Goal: Task Accomplishment & Management: Complete application form

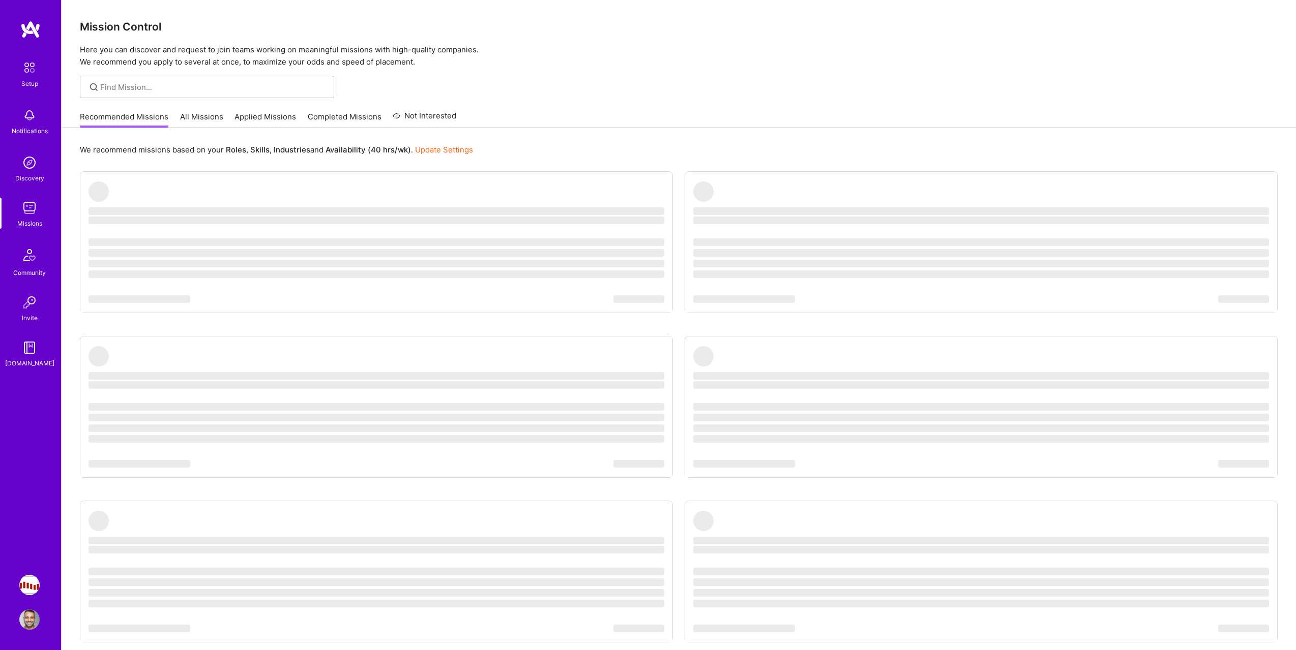
click at [217, 117] on link "All Missions" at bounding box center [201, 119] width 43 height 17
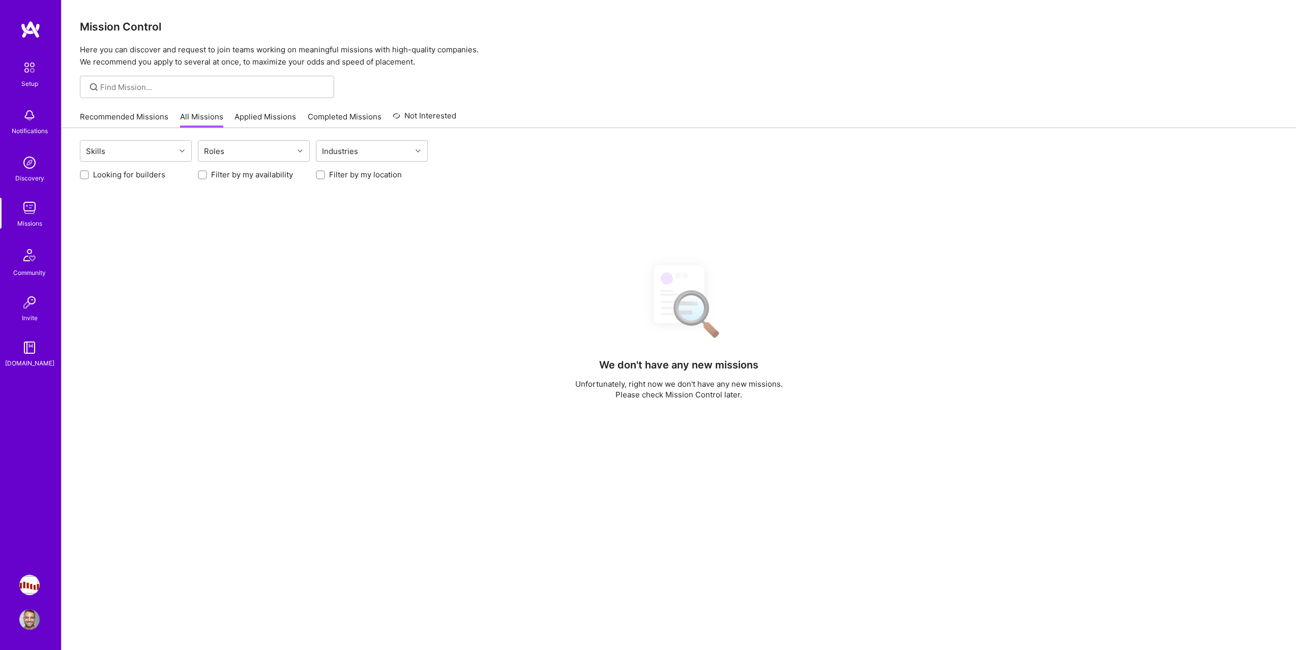
click at [251, 117] on link "Applied Missions" at bounding box center [265, 119] width 62 height 17
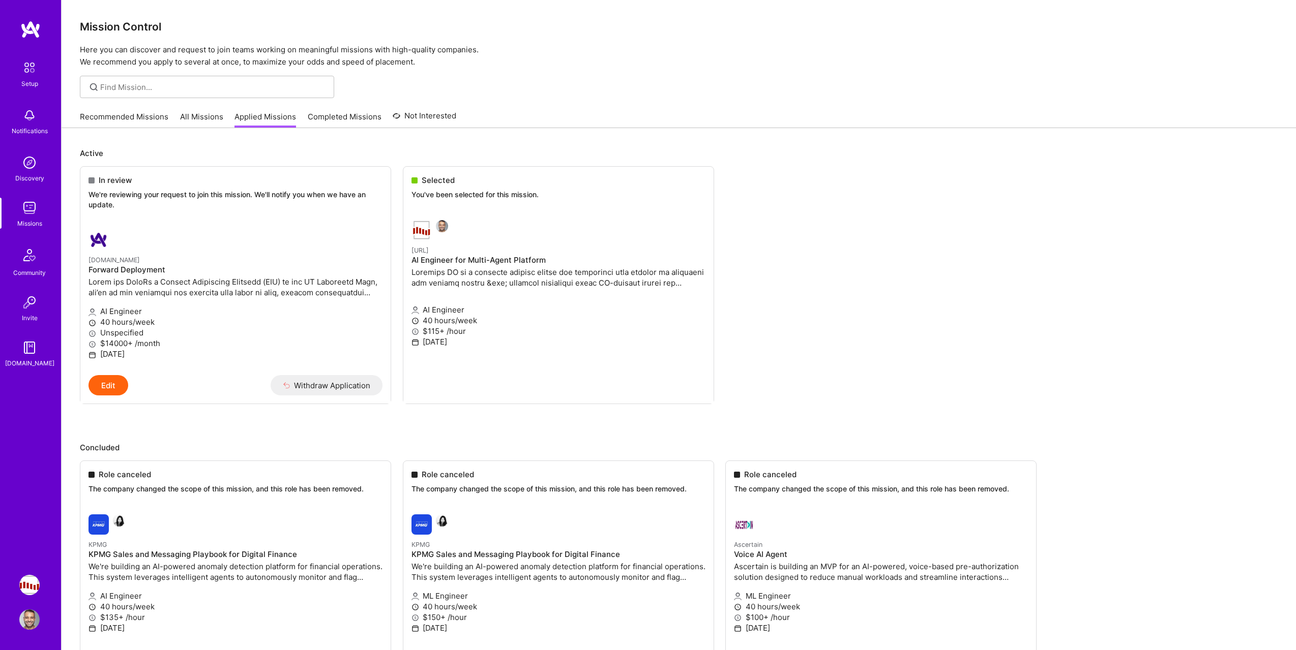
click at [321, 129] on div "Active In review We're reviewing your request to join this mission. We'll notif…" at bounding box center [679, 418] width 1234 height 580
click at [321, 123] on link "Completed Missions" at bounding box center [345, 119] width 74 height 17
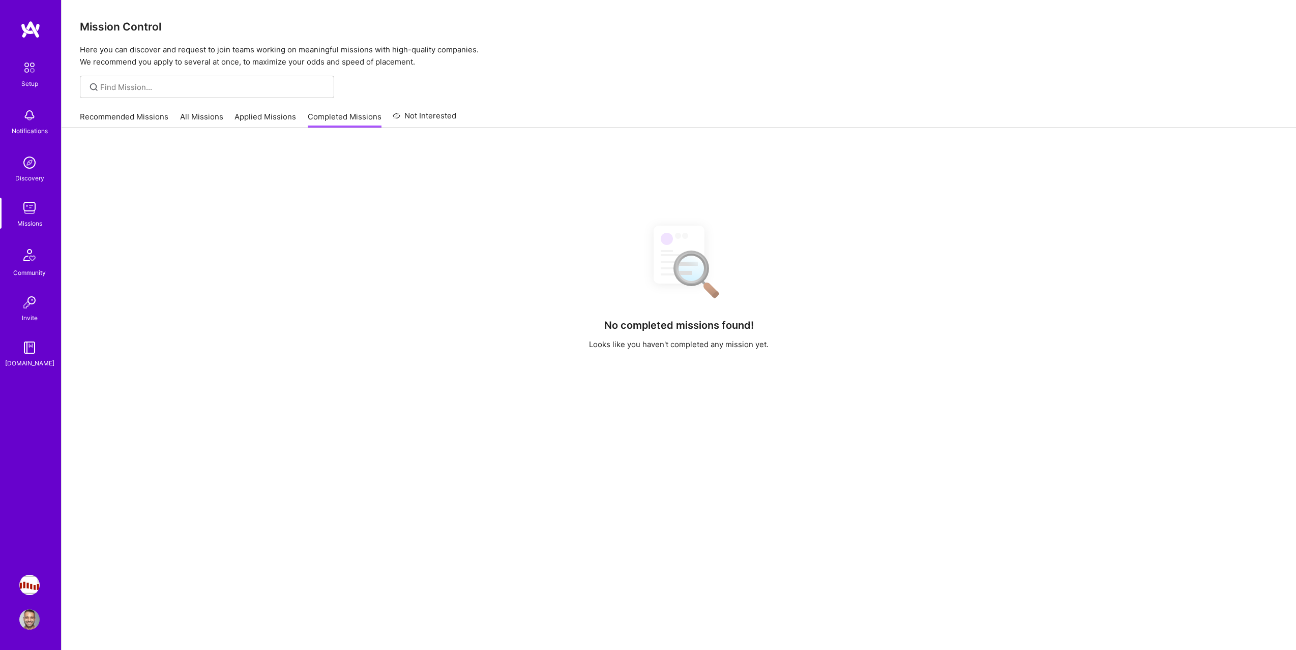
click at [257, 122] on link "Applied Missions" at bounding box center [265, 119] width 62 height 17
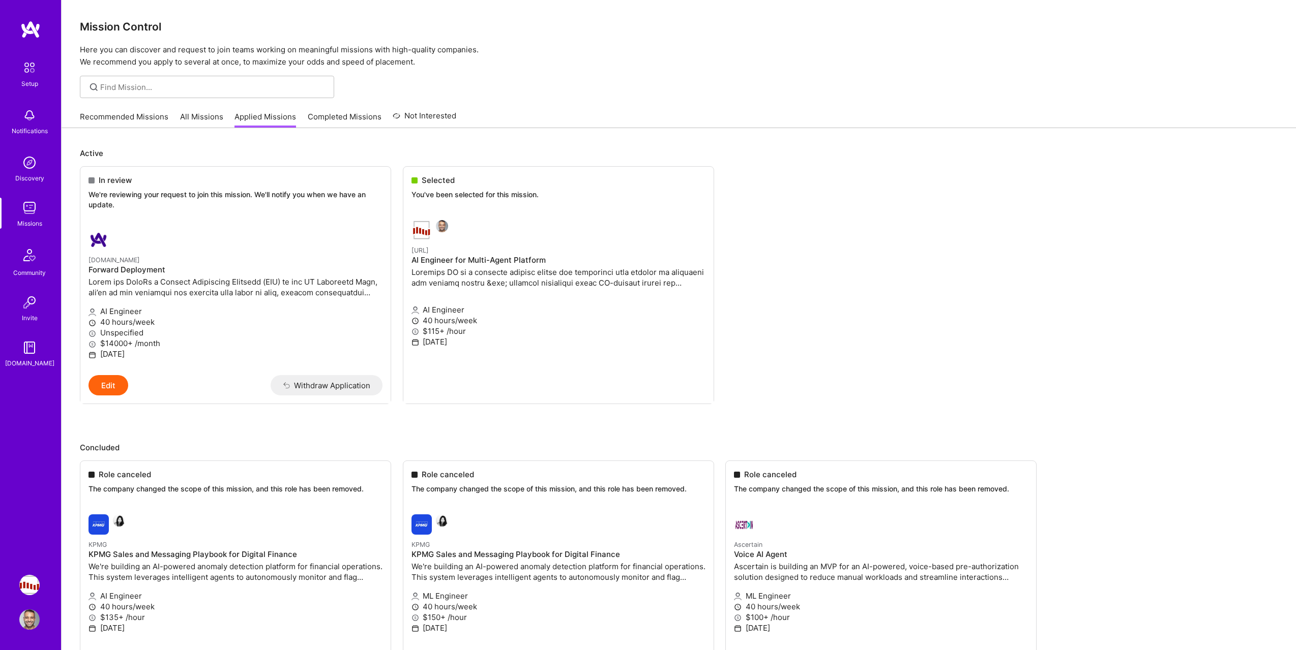
click at [204, 115] on link "All Missions" at bounding box center [201, 119] width 43 height 17
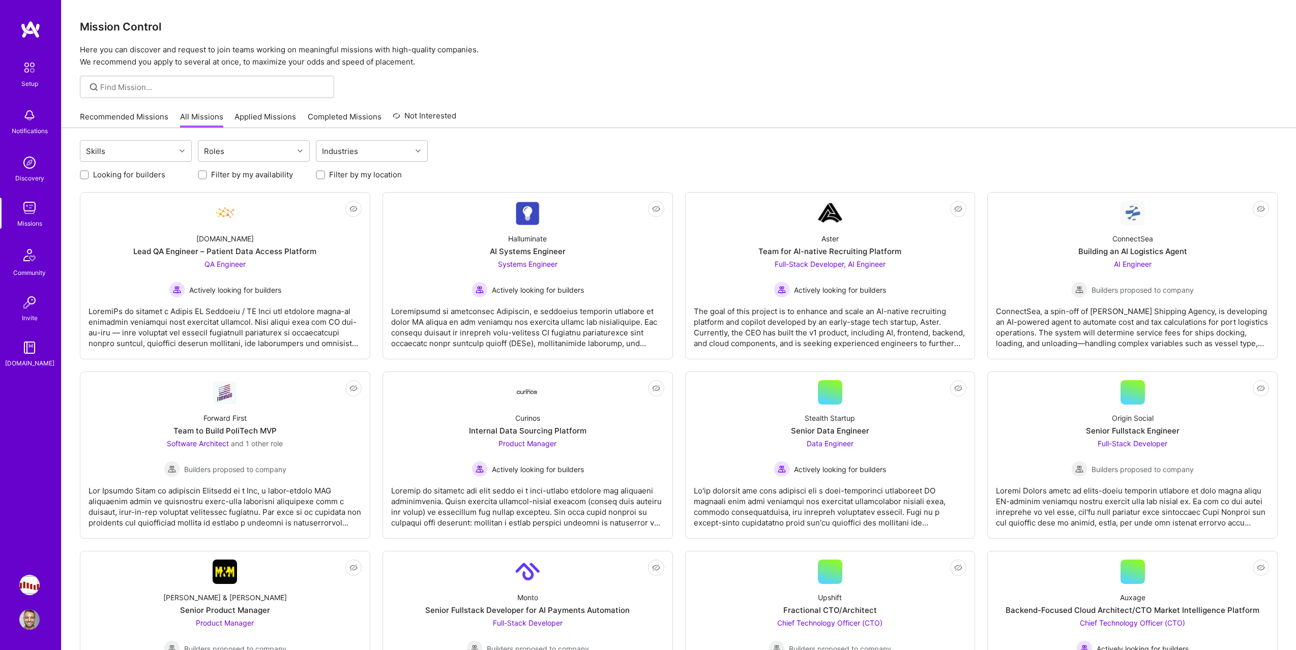
click at [138, 118] on link "Recommended Missions" at bounding box center [124, 119] width 88 height 17
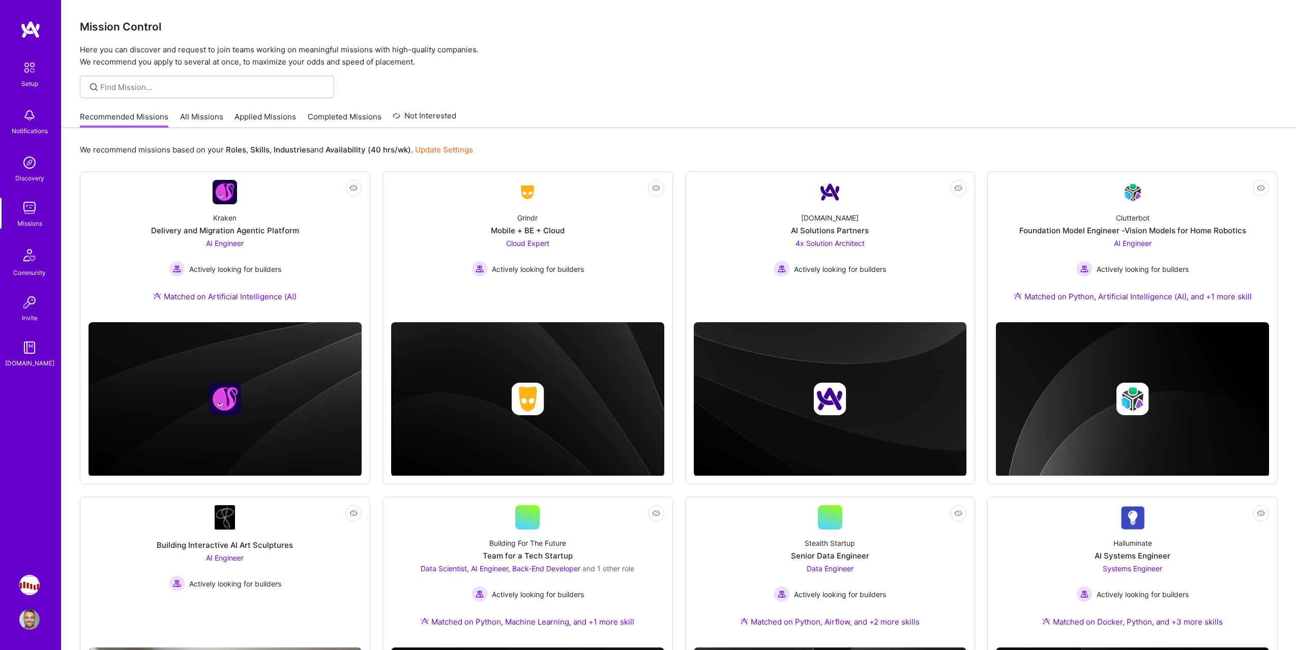
click at [198, 115] on link "All Missions" at bounding box center [201, 119] width 43 height 17
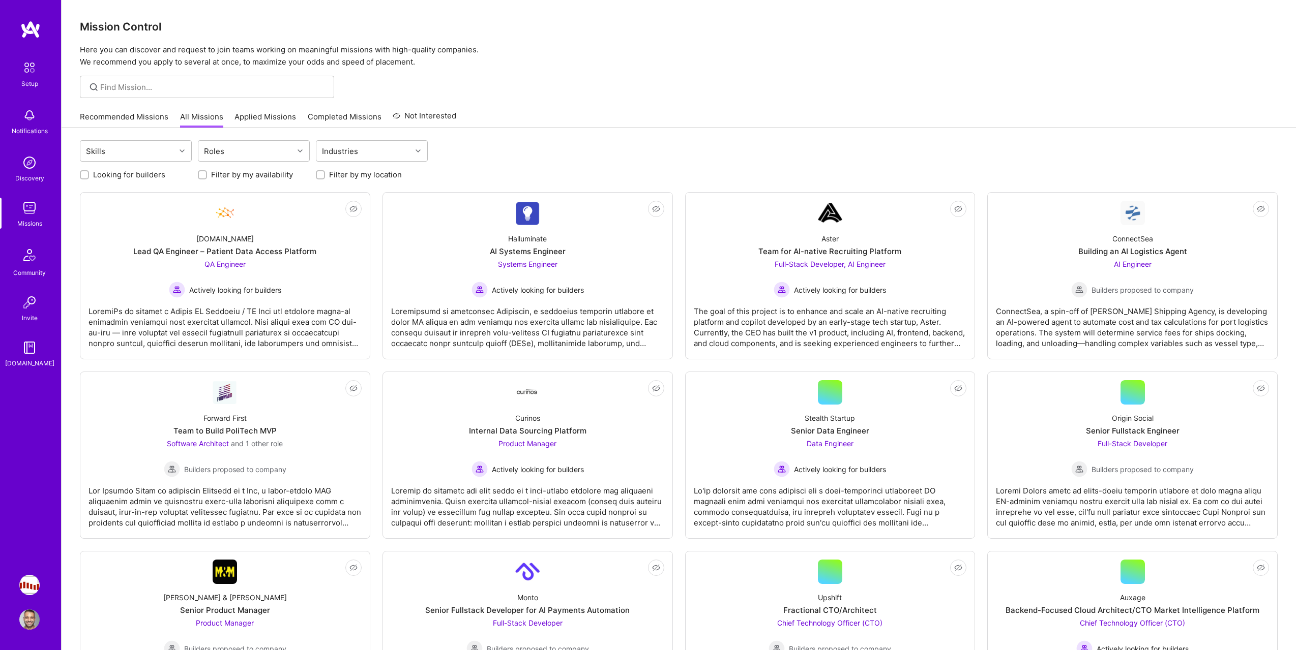
click at [264, 121] on link "Applied Missions" at bounding box center [265, 119] width 62 height 17
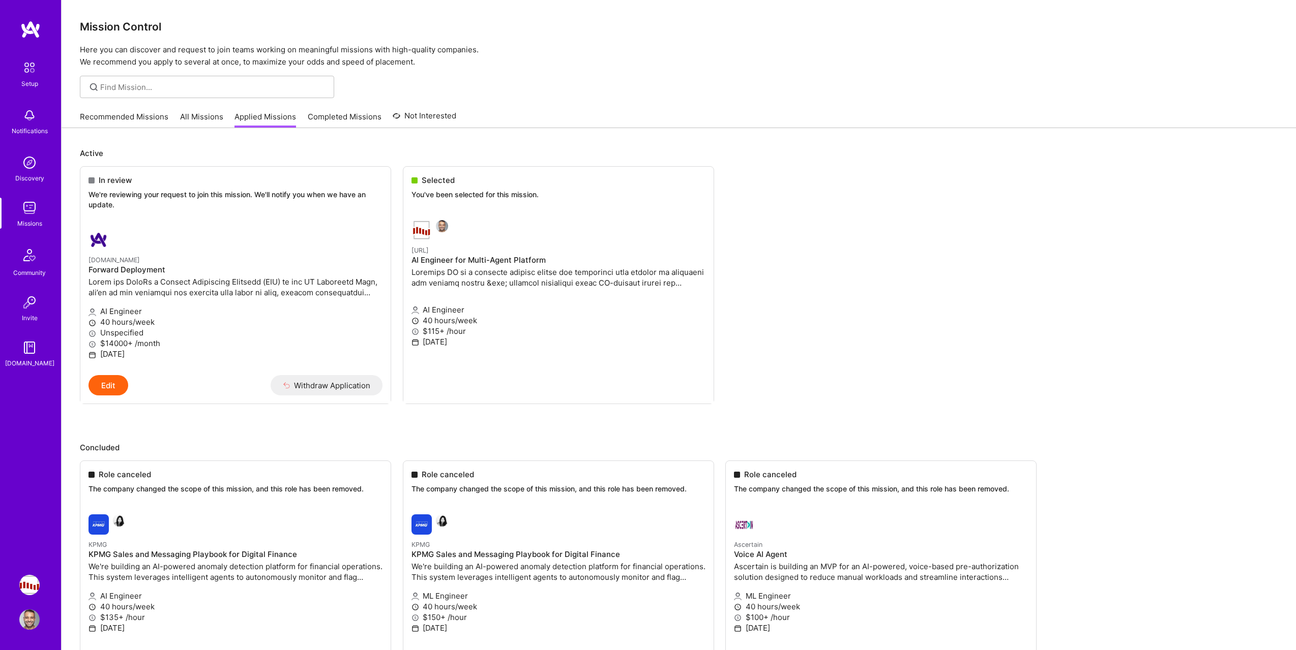
click at [182, 120] on link "All Missions" at bounding box center [201, 119] width 43 height 17
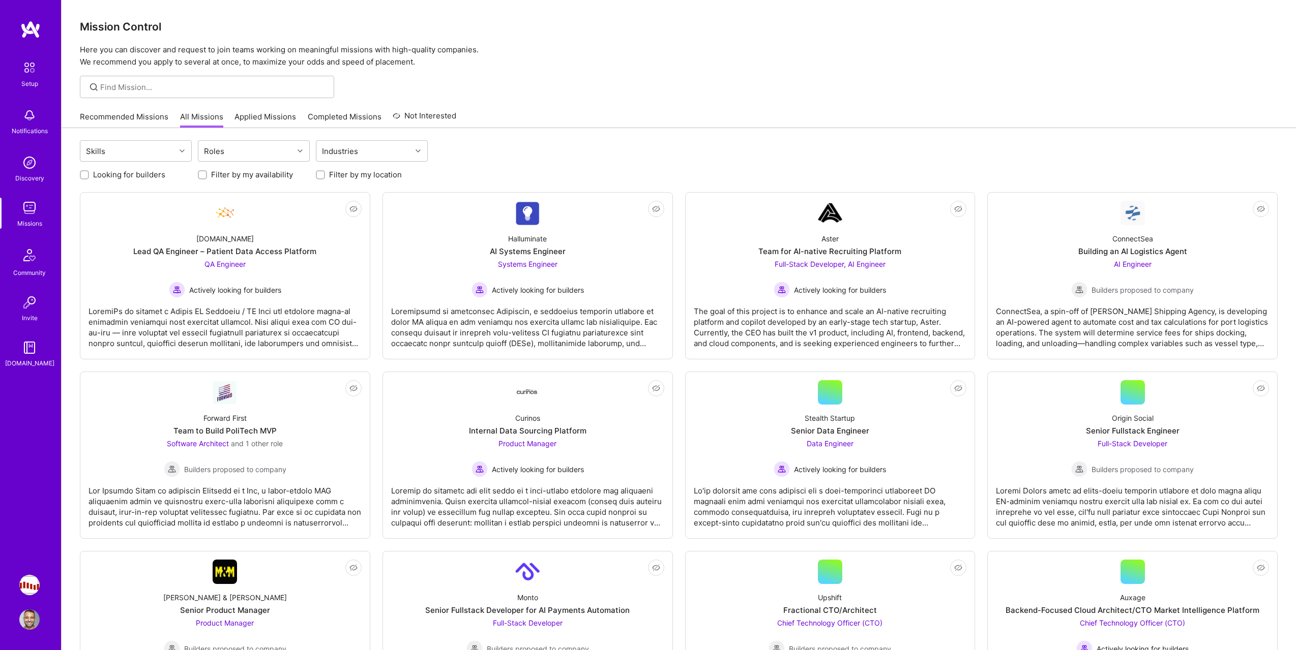
click at [255, 113] on link "Applied Missions" at bounding box center [265, 119] width 62 height 17
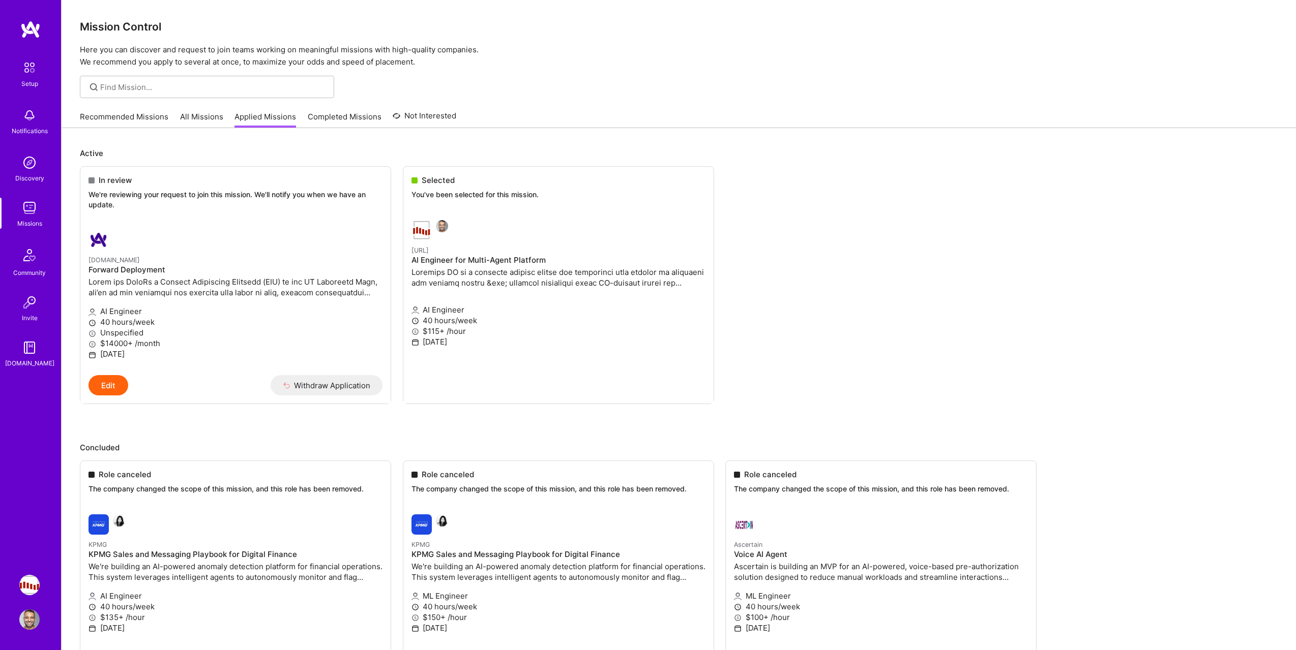
click at [202, 117] on link "All Missions" at bounding box center [201, 119] width 43 height 17
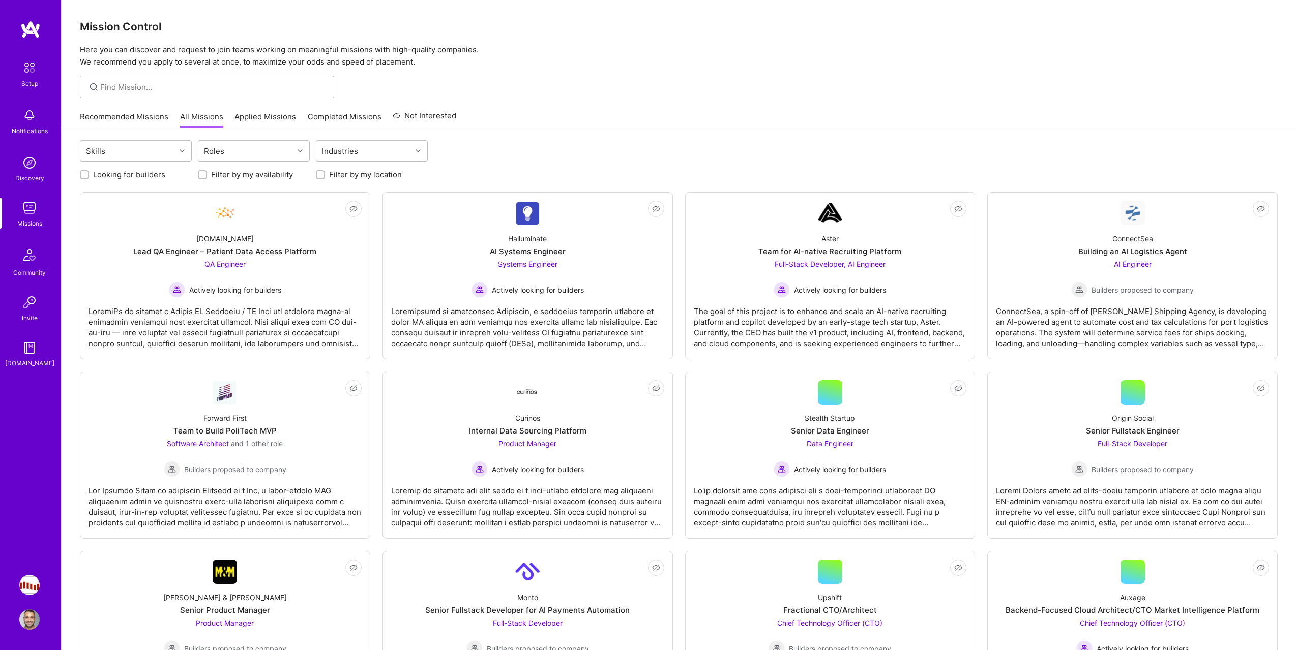
click at [116, 117] on link "Recommended Missions" at bounding box center [124, 119] width 88 height 17
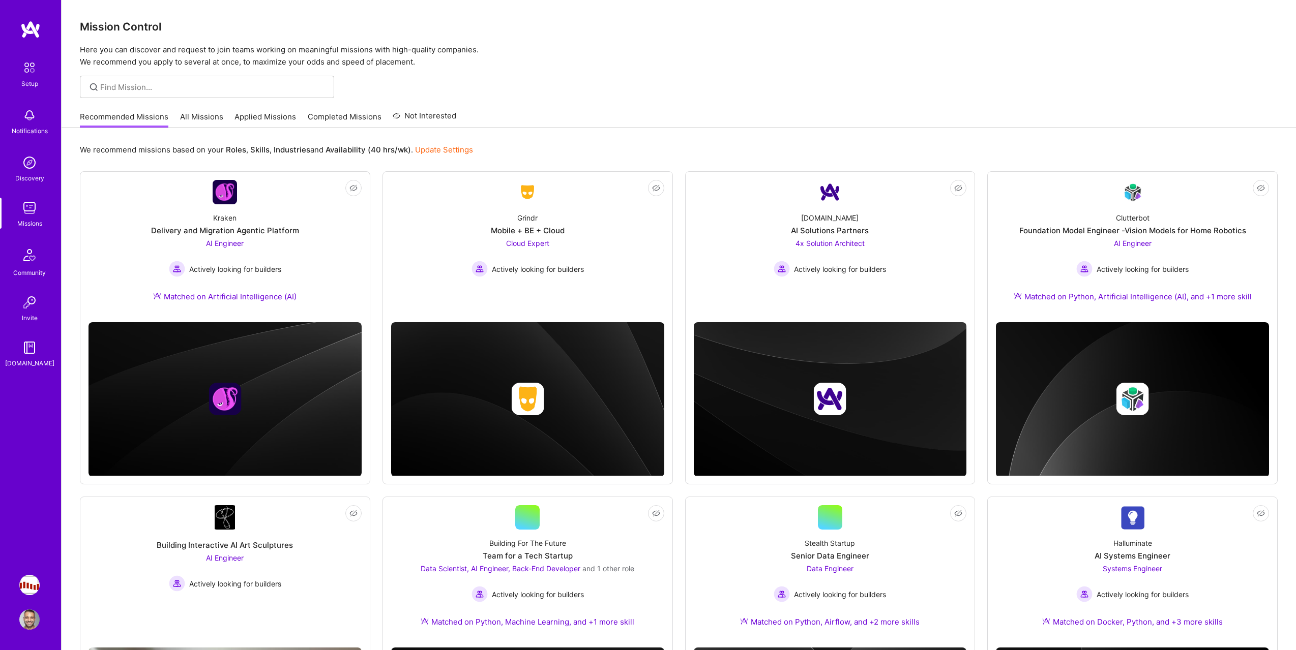
click at [204, 122] on link "All Missions" at bounding box center [201, 119] width 43 height 17
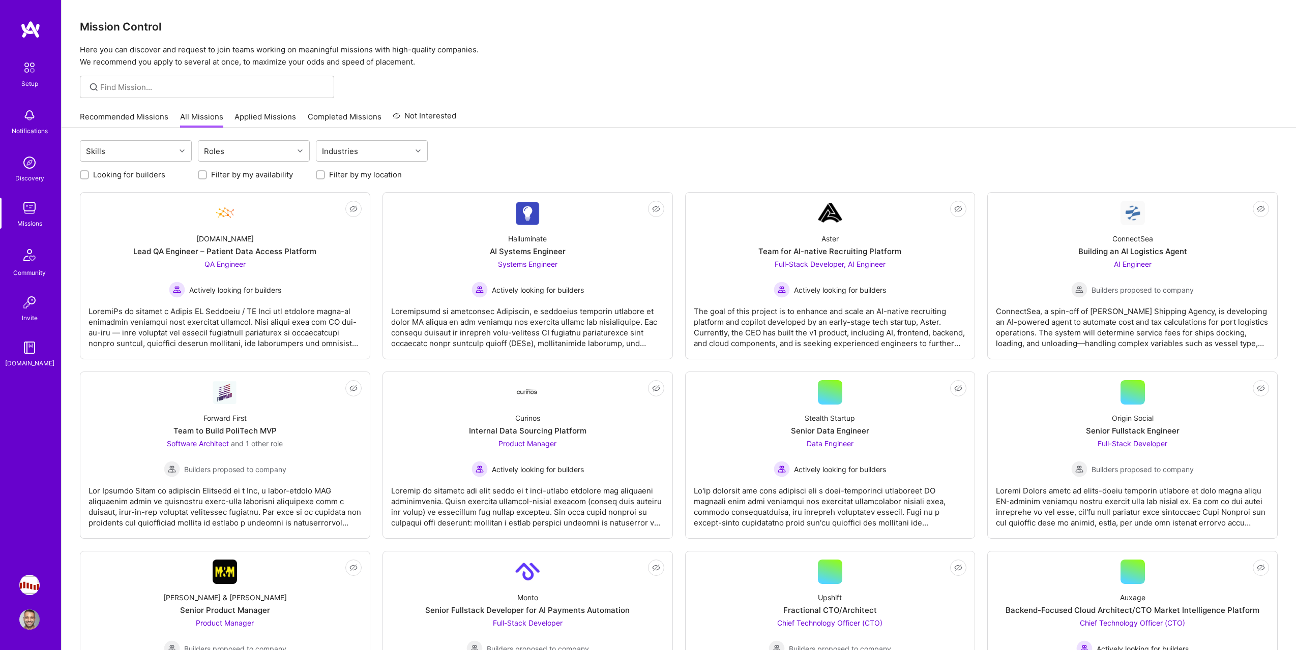
click at [247, 116] on link "Applied Missions" at bounding box center [265, 119] width 62 height 17
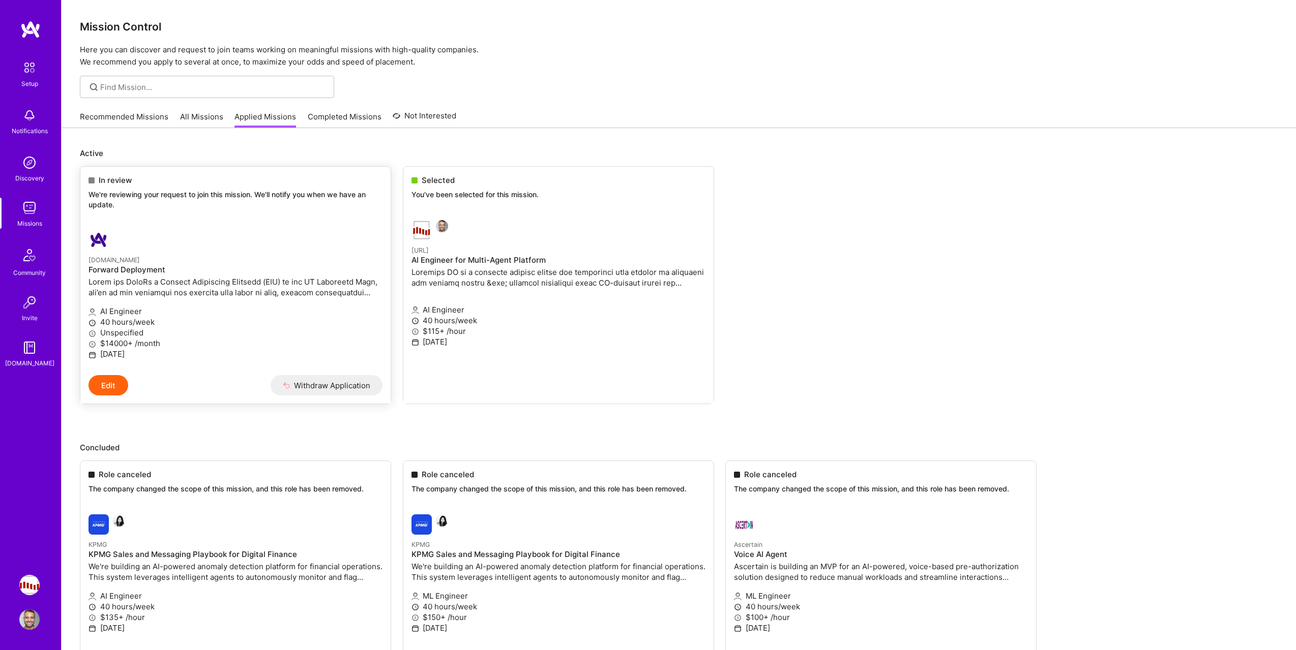
click at [329, 320] on p "40 hours/week" at bounding box center [235, 322] width 294 height 11
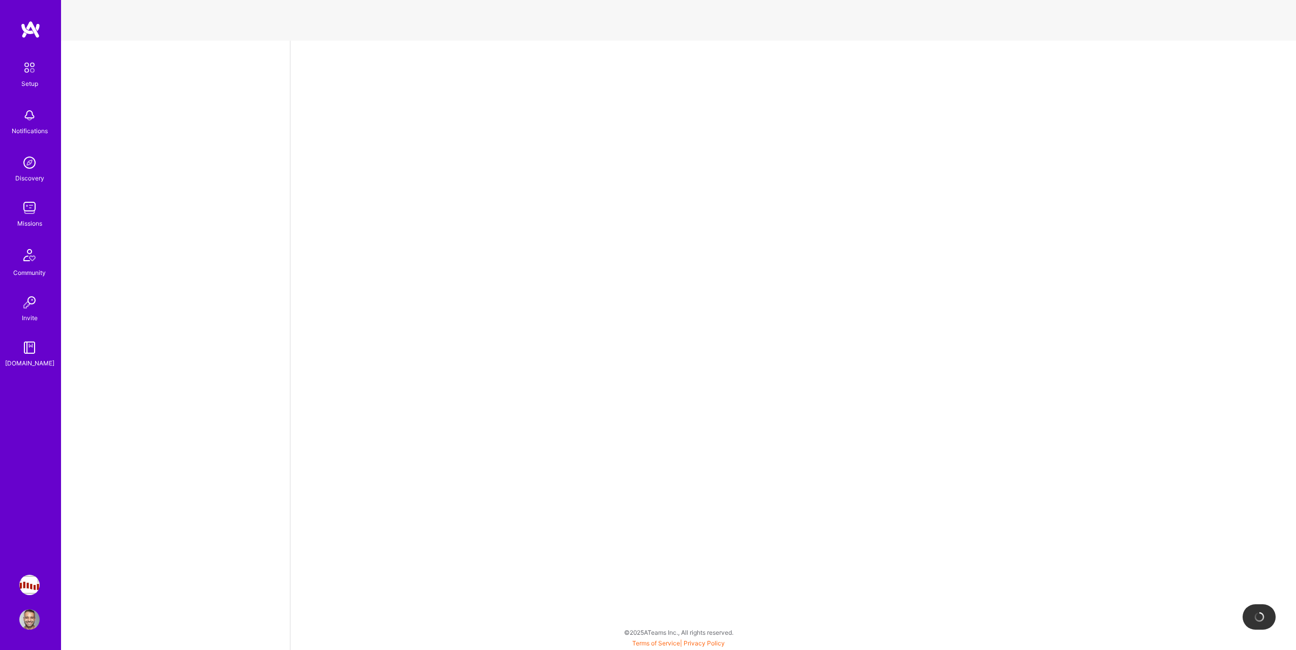
select select "US"
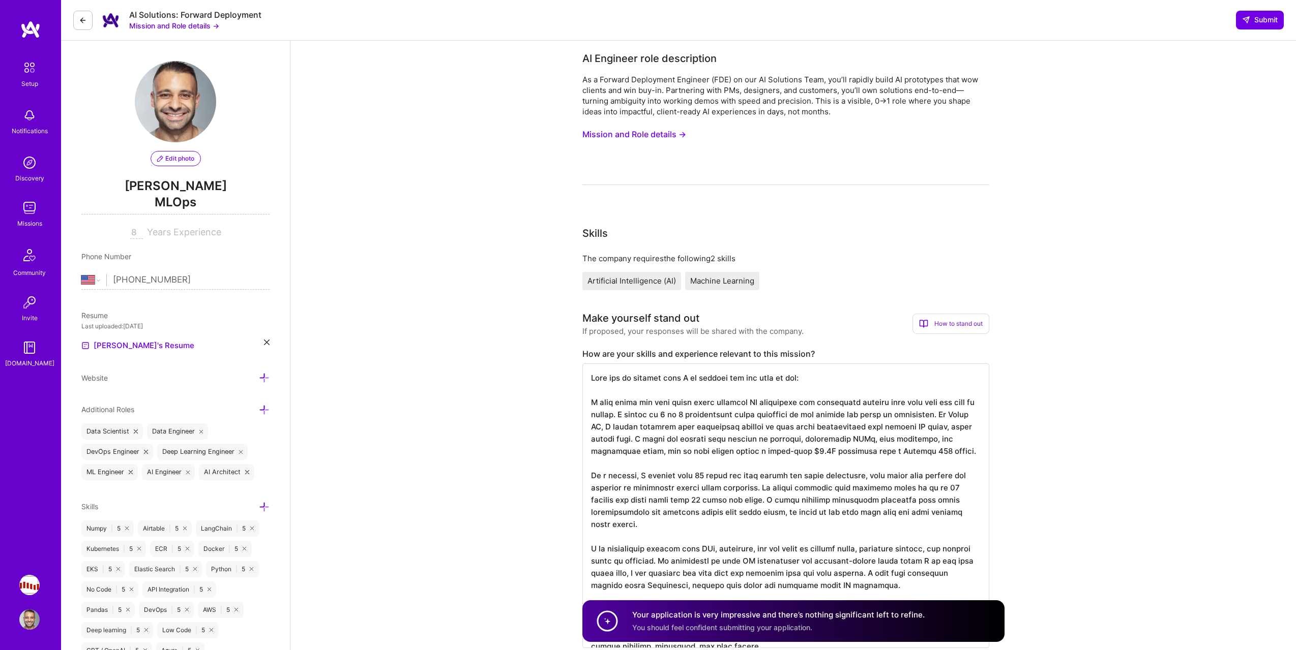
click at [82, 24] on button at bounding box center [82, 20] width 19 height 19
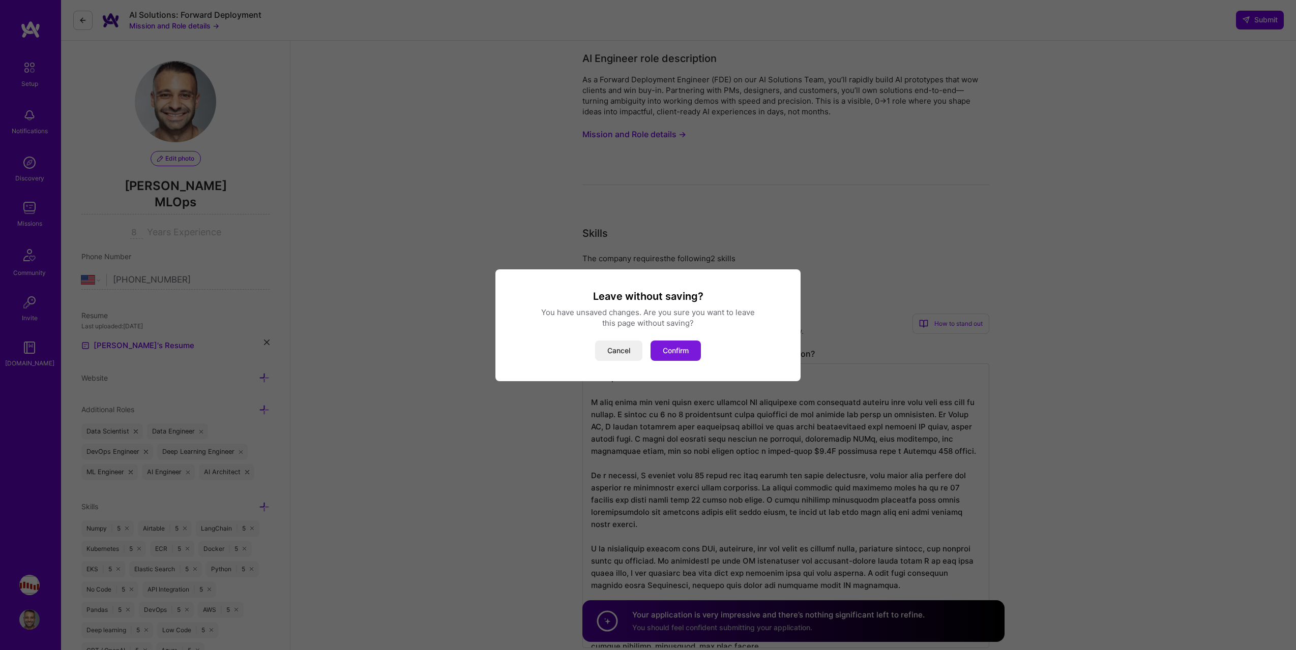
click at [682, 347] on button "Confirm" at bounding box center [675, 351] width 50 height 20
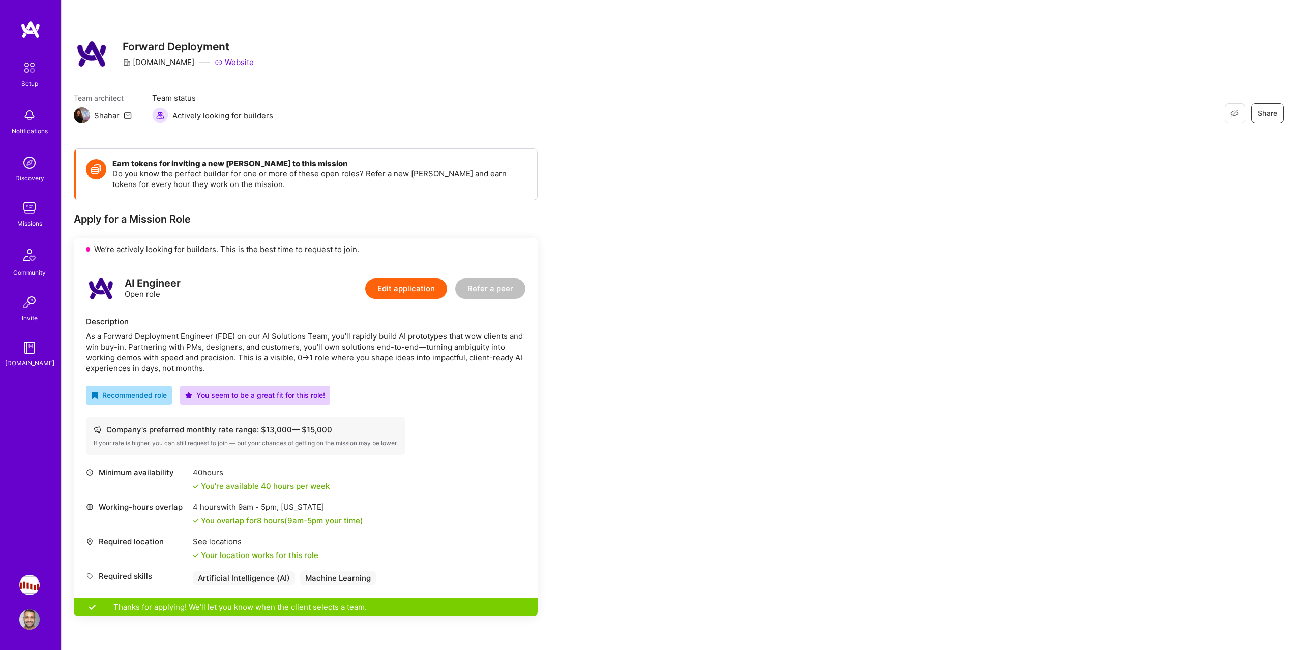
click at [36, 230] on div "Setup Notifications Discovery Missions Community Invite [DOMAIN_NAME]" at bounding box center [30, 213] width 61 height 312
click at [36, 224] on div "Missions" at bounding box center [29, 223] width 25 height 11
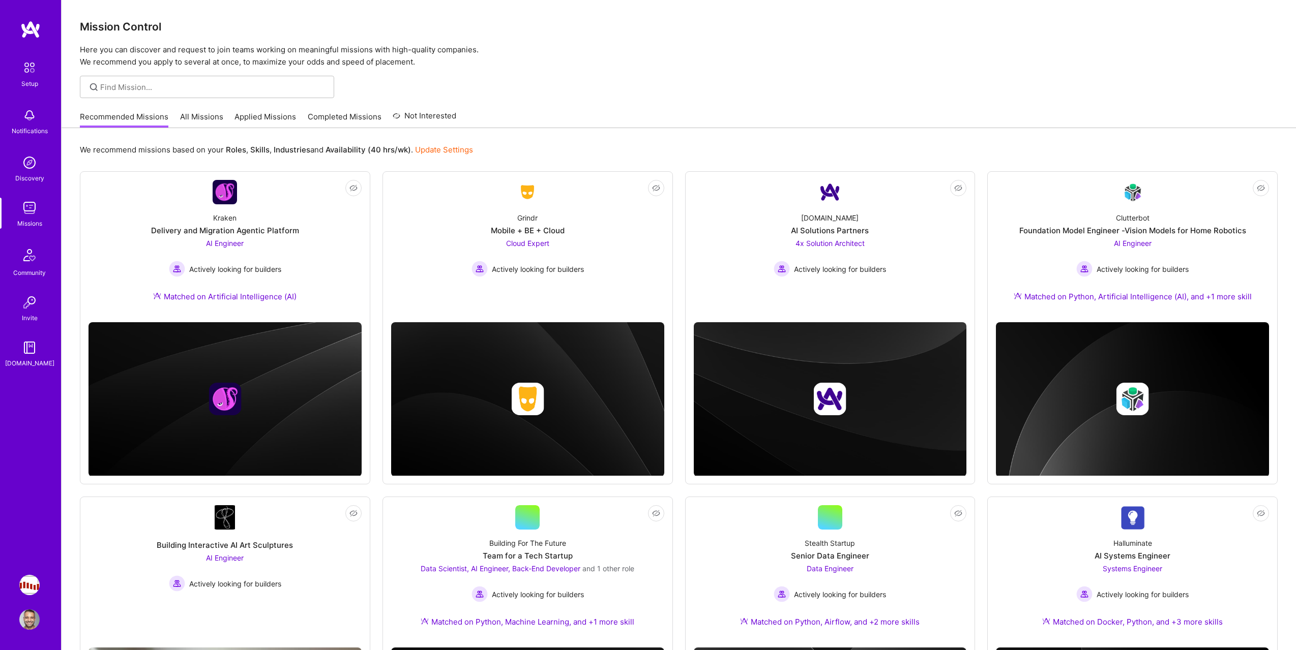
click at [215, 125] on link "All Missions" at bounding box center [201, 119] width 43 height 17
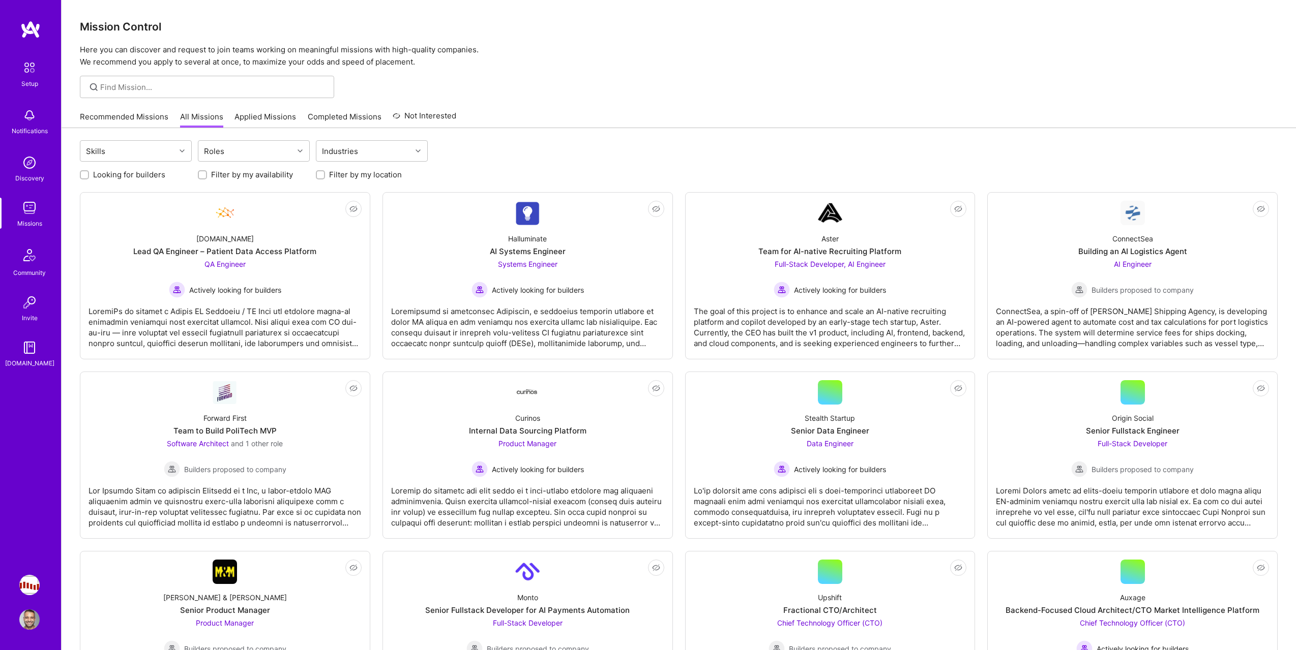
click at [242, 122] on link "Applied Missions" at bounding box center [265, 119] width 62 height 17
